Goal: Check status: Check status

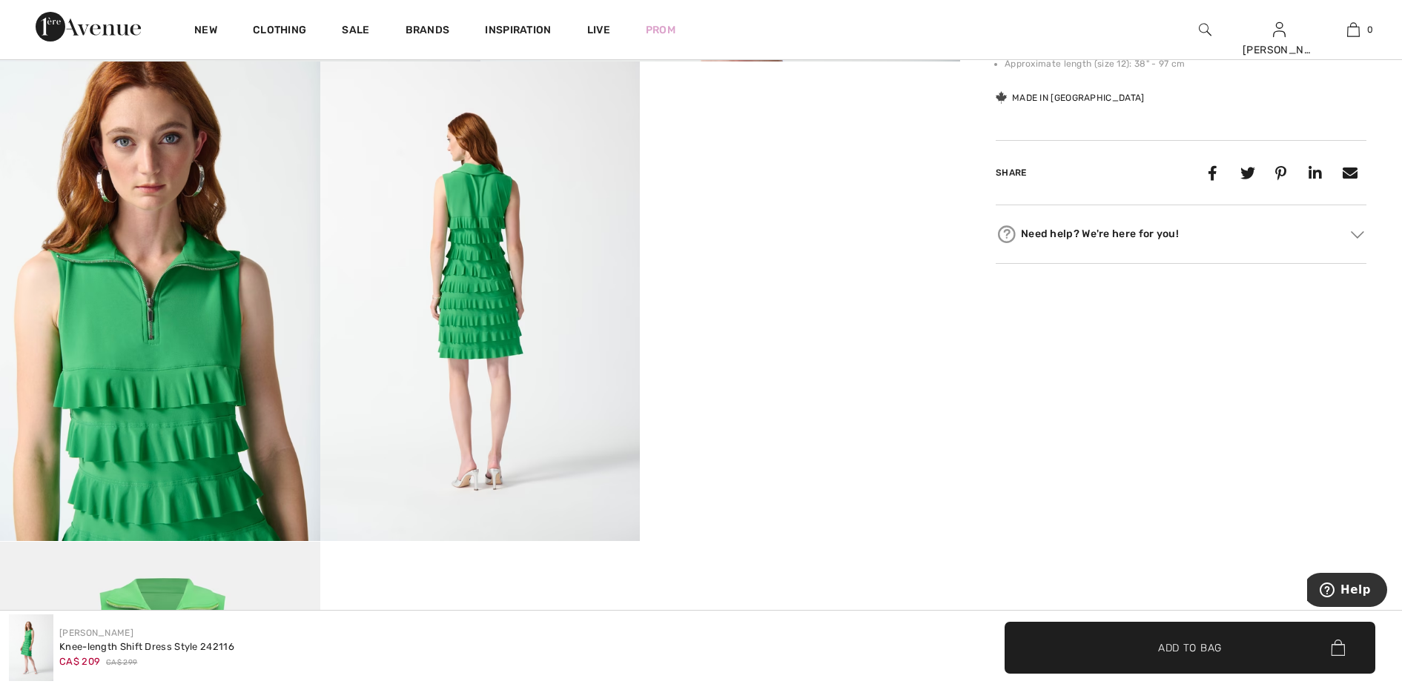
scroll to position [834, 0]
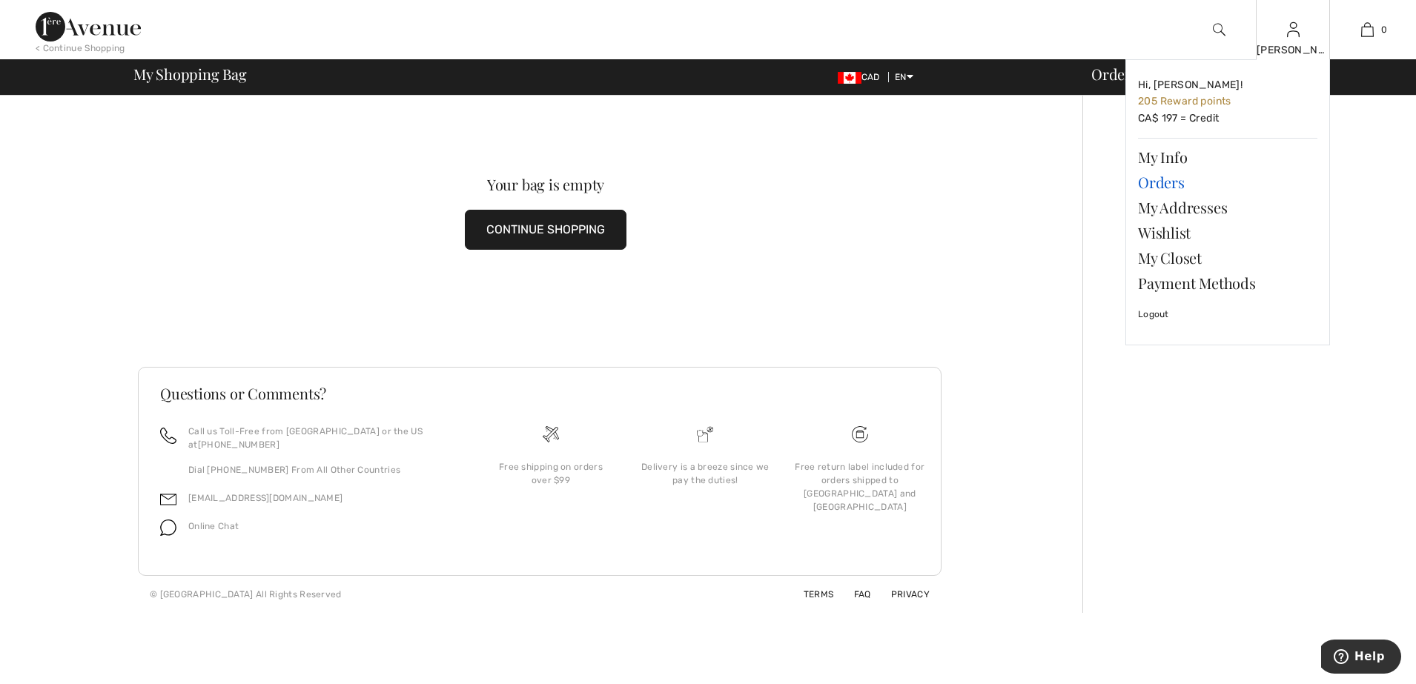
click at [1162, 182] on link "Orders" at bounding box center [1227, 182] width 179 height 25
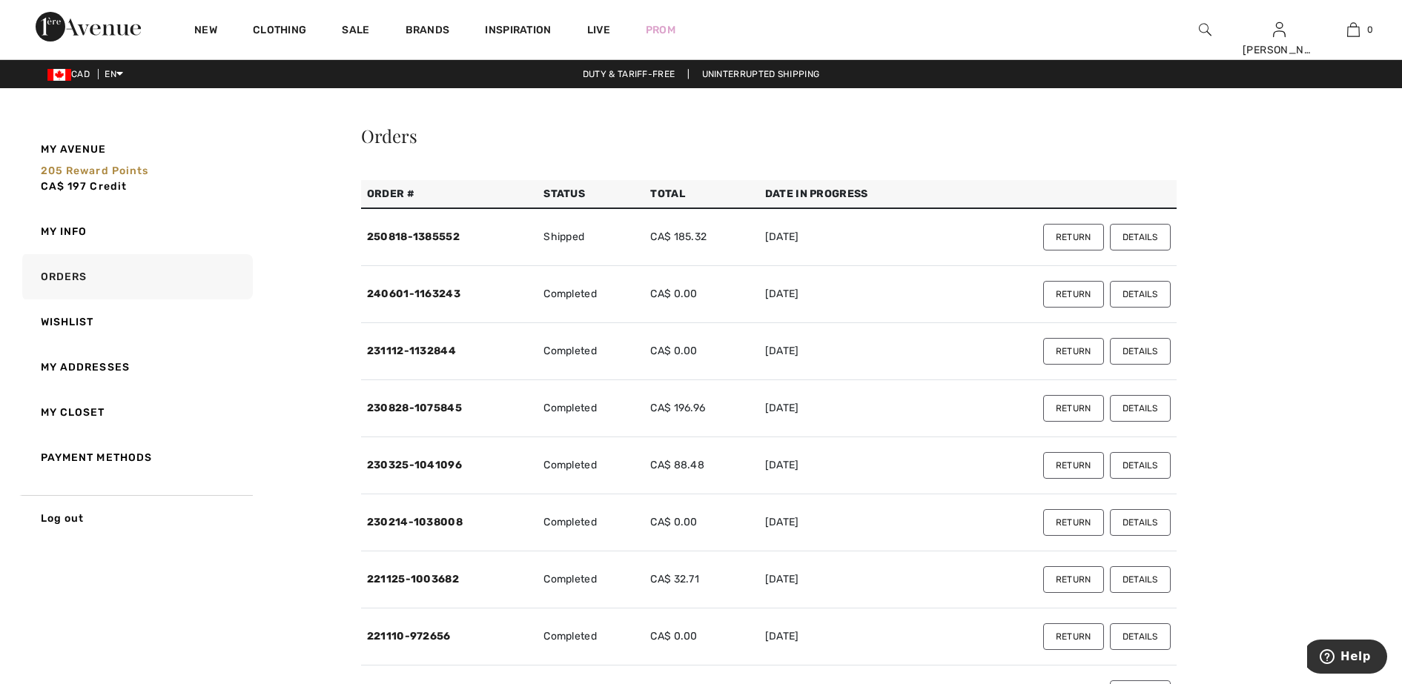
click at [1144, 231] on button "Details" at bounding box center [1140, 237] width 61 height 27
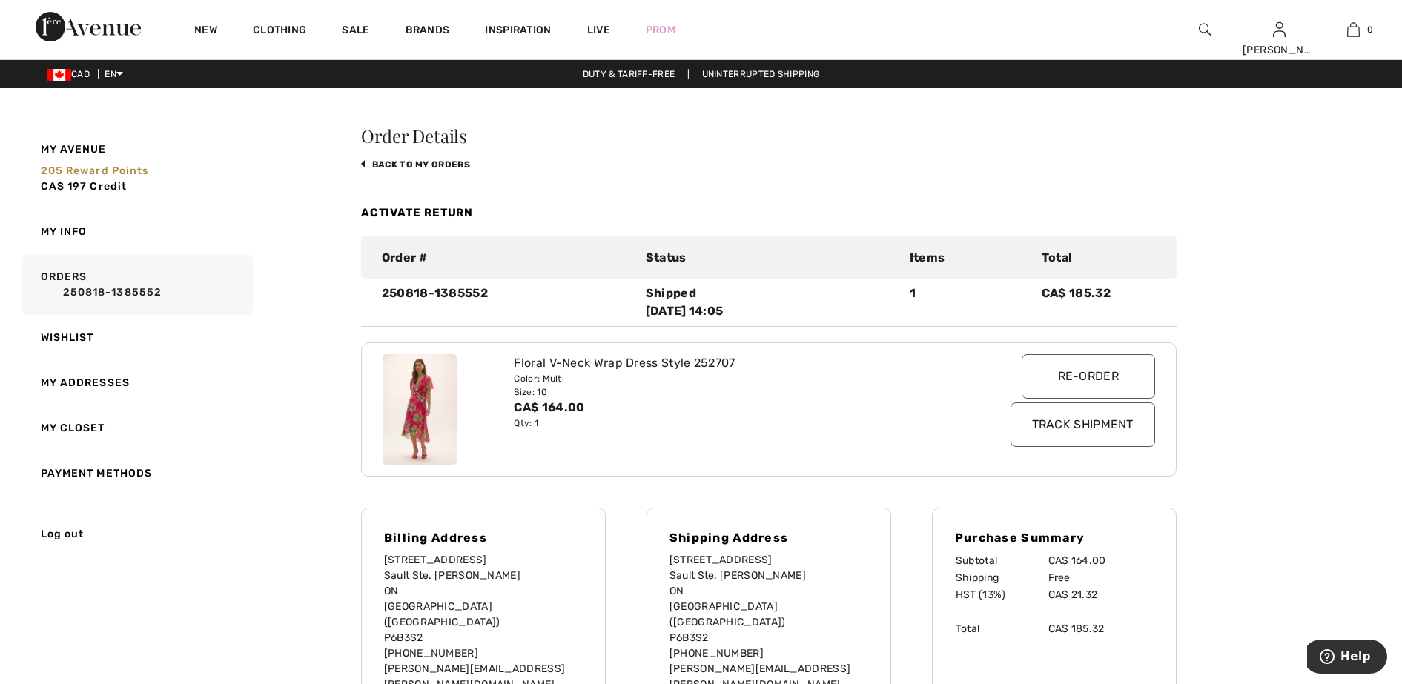
click at [530, 382] on div "Color: Multi" at bounding box center [735, 378] width 443 height 13
click at [82, 171] on span "205 Reward points" at bounding box center [95, 171] width 108 height 13
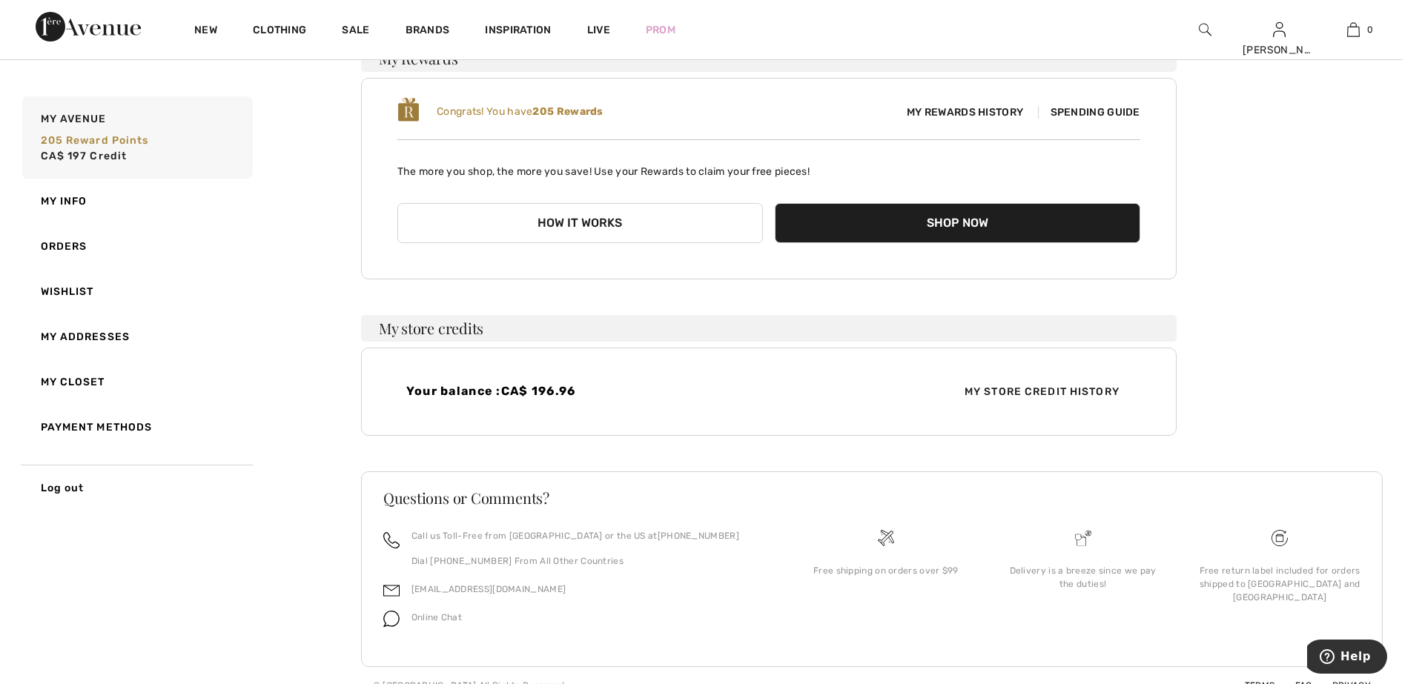
scroll to position [155, 0]
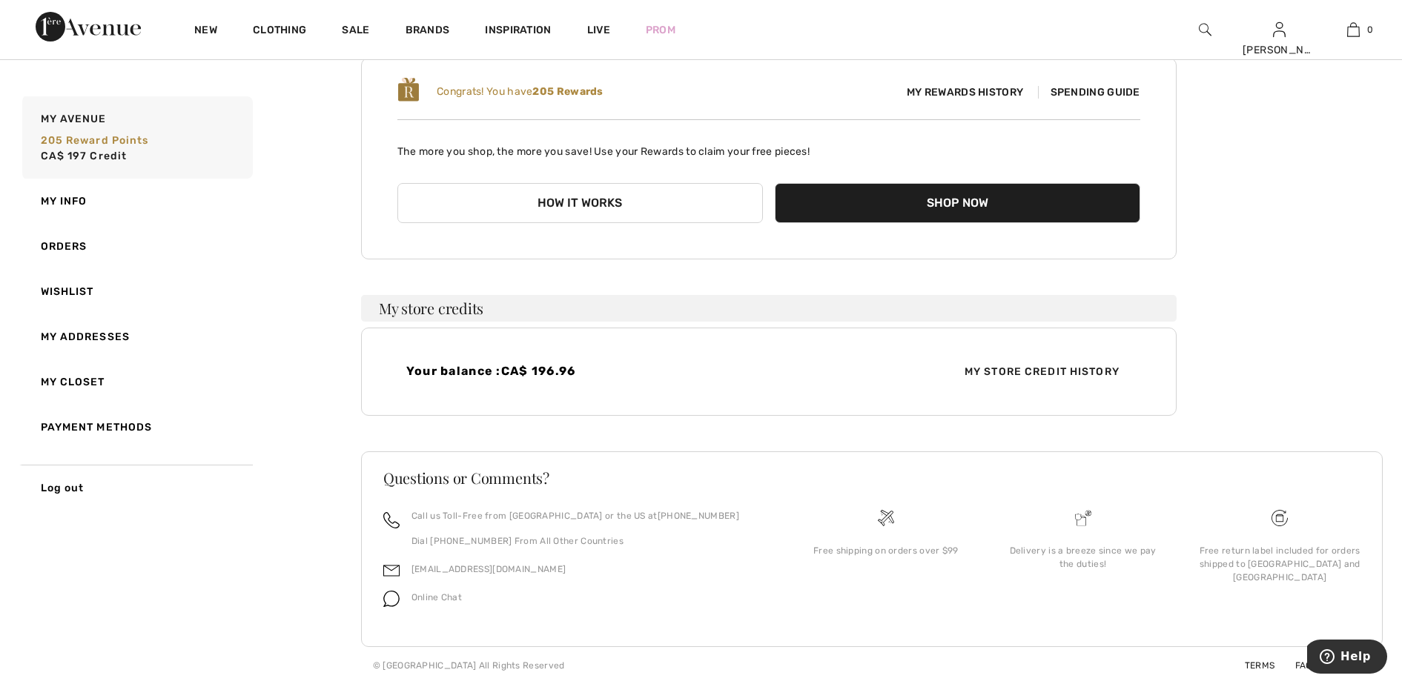
click at [1027, 370] on span "My Store Credit History" at bounding box center [1042, 372] width 179 height 16
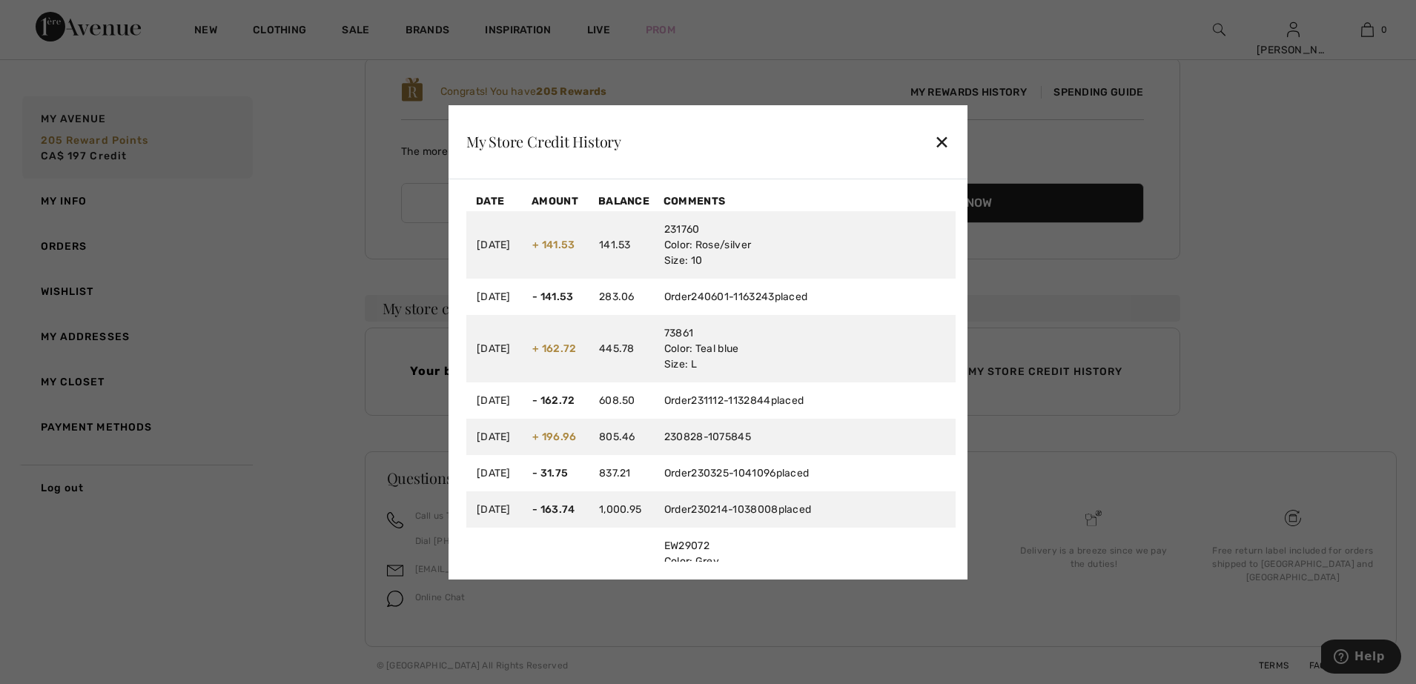
click at [949, 143] on div "✕" at bounding box center [942, 141] width 16 height 31
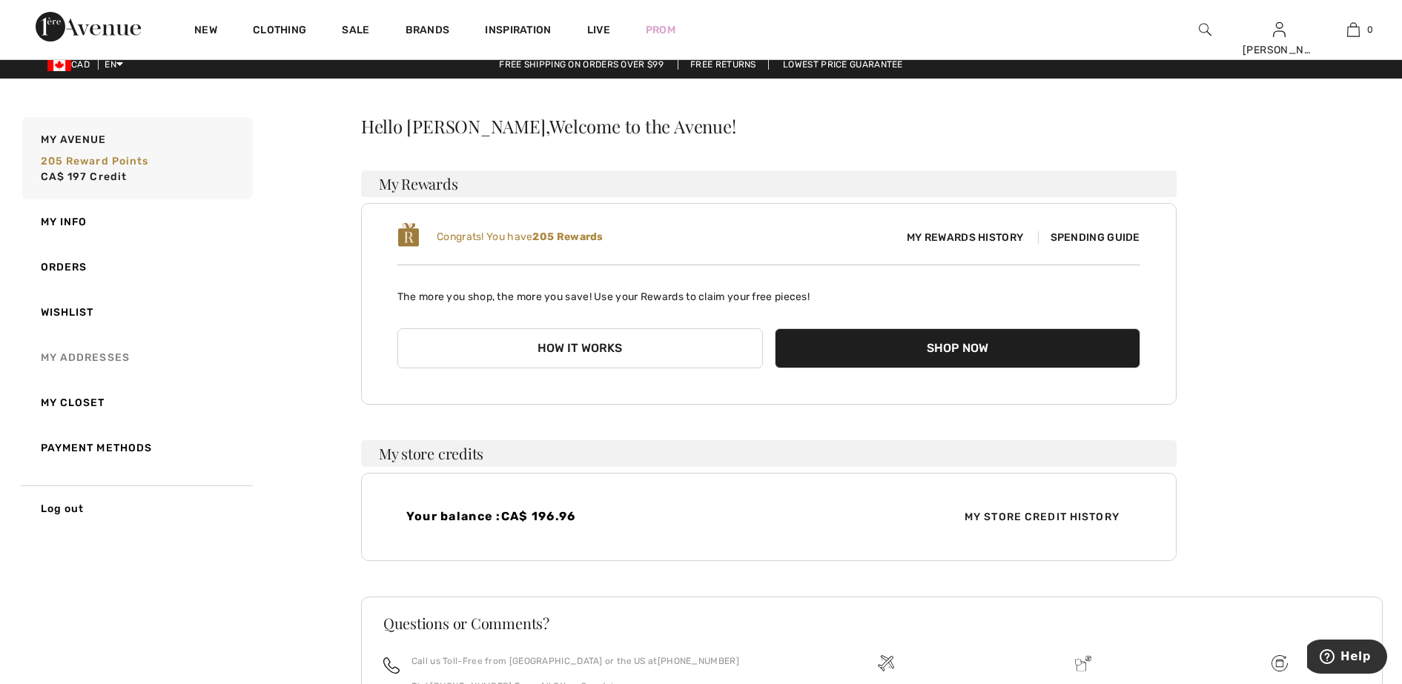
scroll to position [0, 0]
